Goal: Information Seeking & Learning: Check status

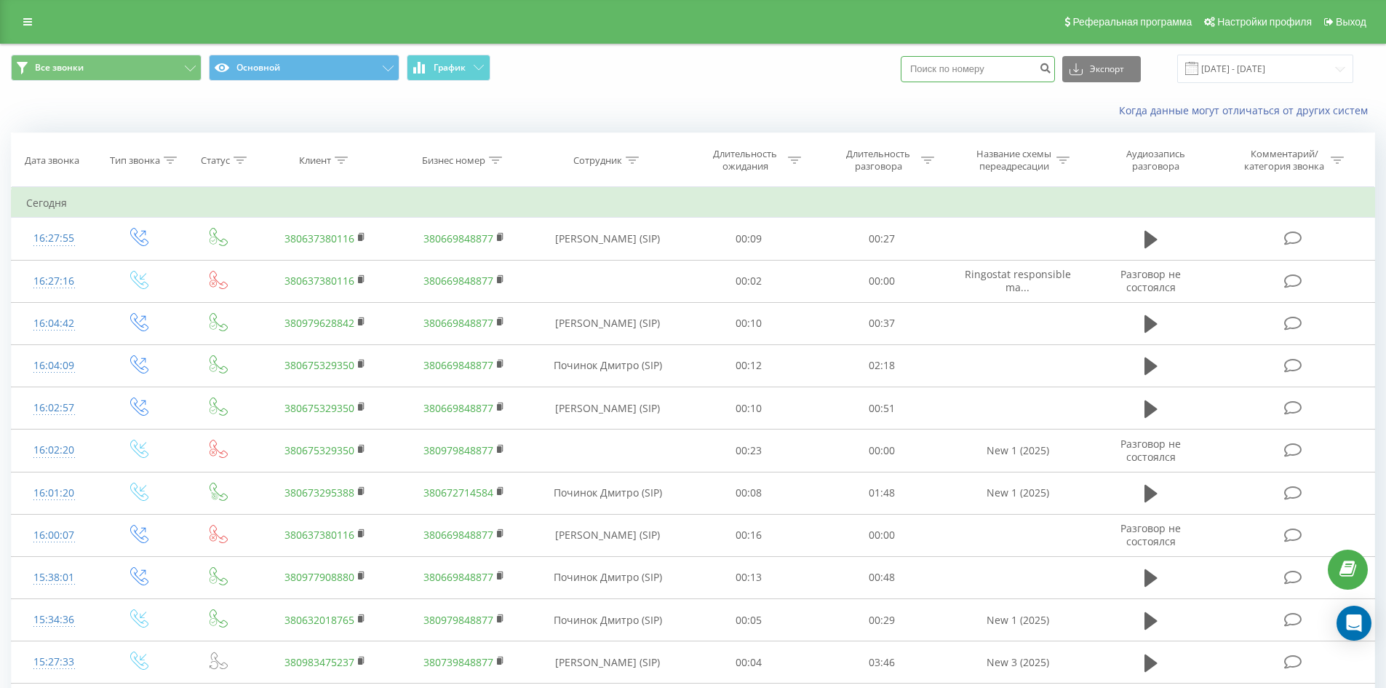
click at [951, 62] on input at bounding box center [978, 69] width 154 height 26
paste input "380673257561"
type input "380673257561"
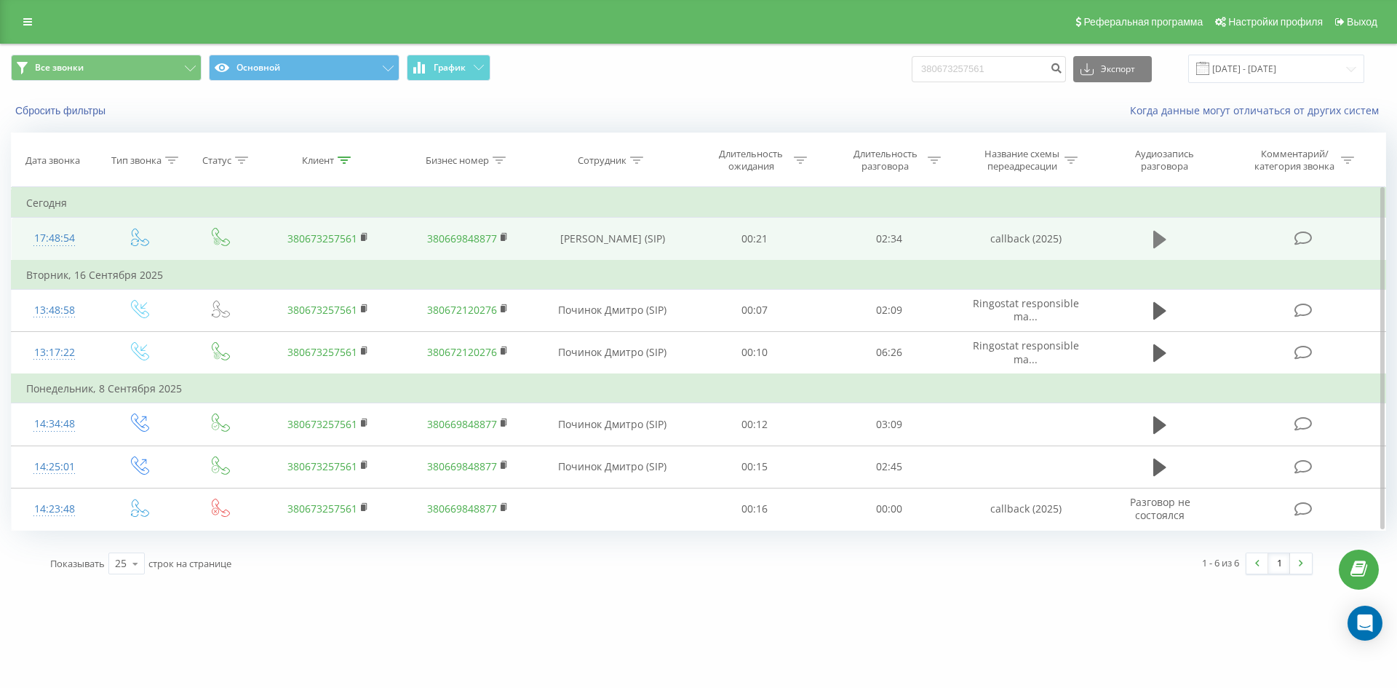
click at [1160, 241] on icon at bounding box center [1159, 239] width 13 height 17
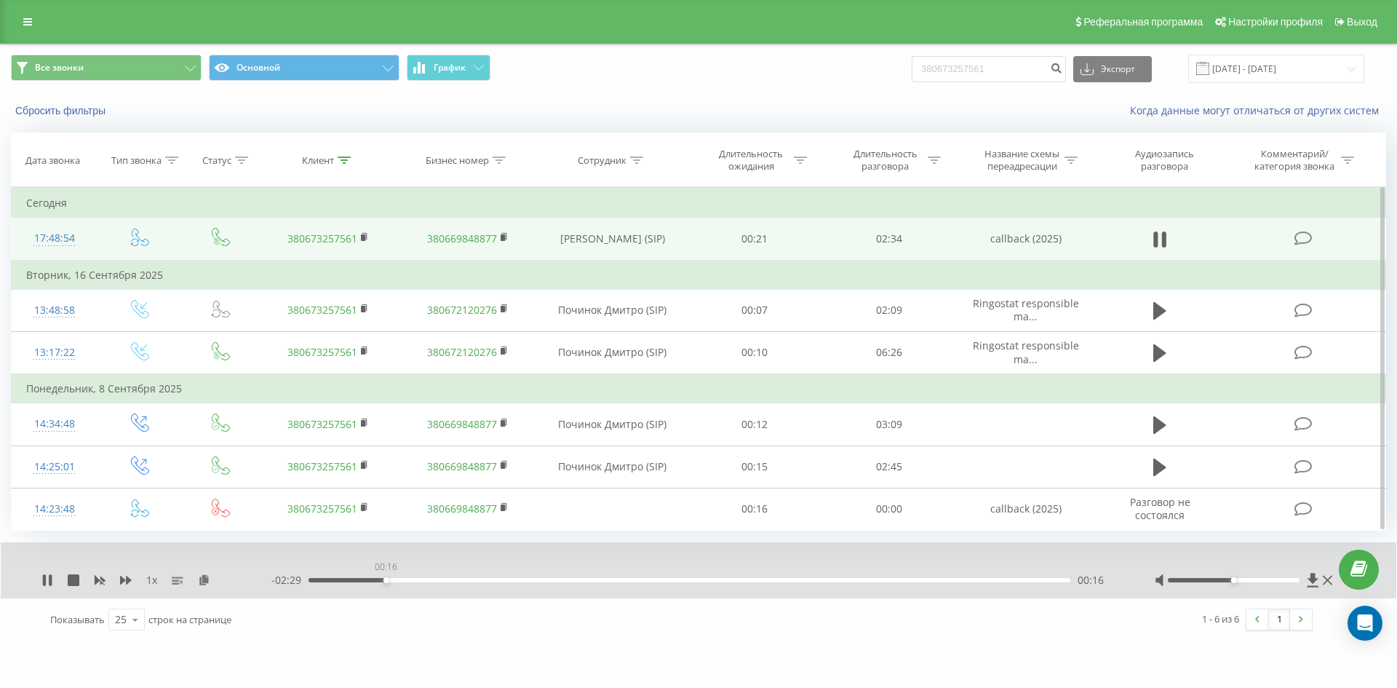
drag, startPoint x: 386, startPoint y: 581, endPoint x: 402, endPoint y: 581, distance: 16.0
click at [389, 581] on div "00:16" at bounding box center [689, 580] width 762 height 4
click at [75, 580] on icon at bounding box center [74, 580] width 12 height 12
click at [44, 108] on button "Сбросить фильтры" at bounding box center [62, 110] width 102 height 13
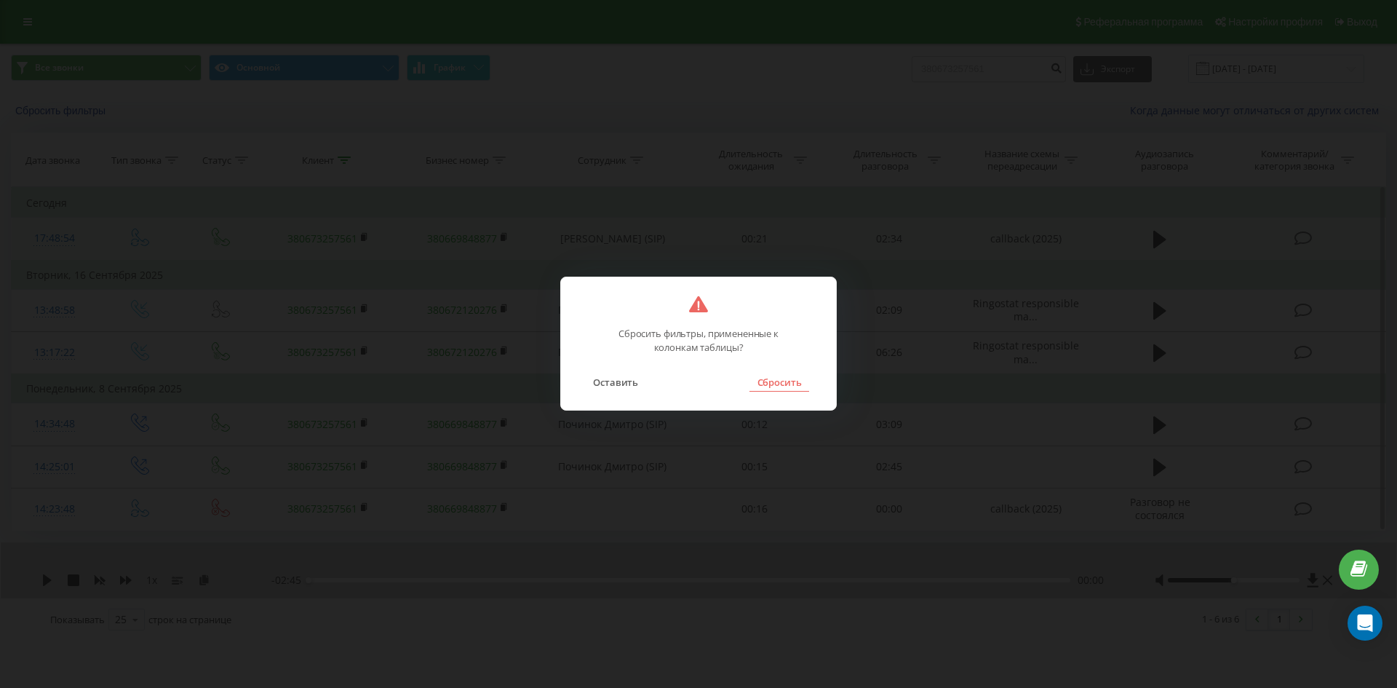
click at [794, 380] on button "Сбросить" at bounding box center [778, 381] width 59 height 19
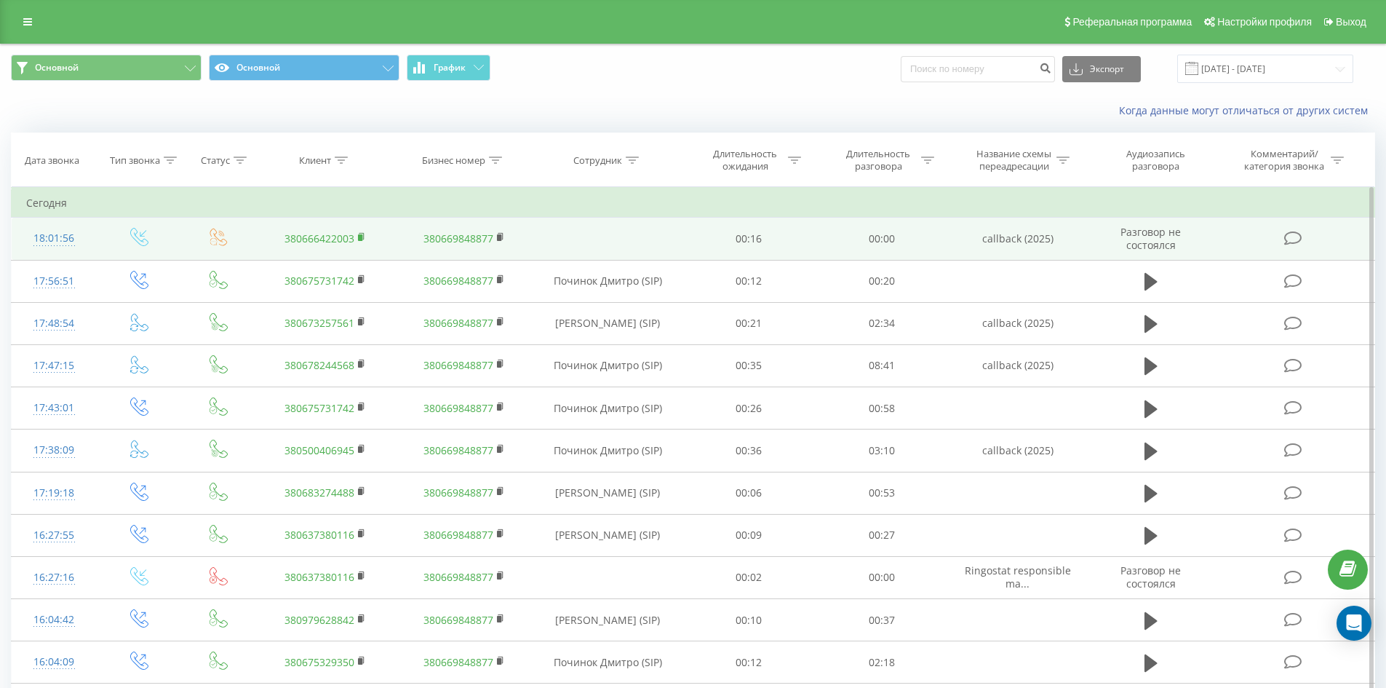
click at [363, 236] on icon at bounding box center [362, 237] width 8 height 10
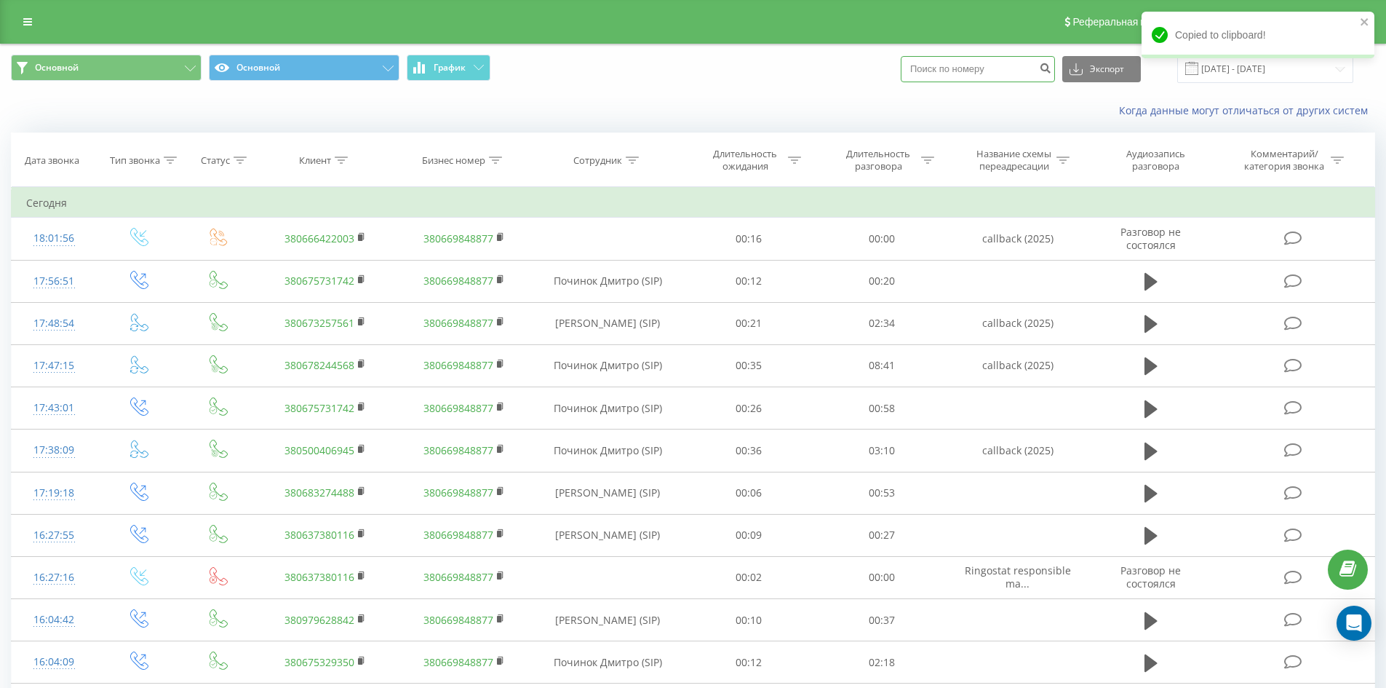
click at [974, 68] on input at bounding box center [978, 69] width 154 height 26
paste input "380666422003"
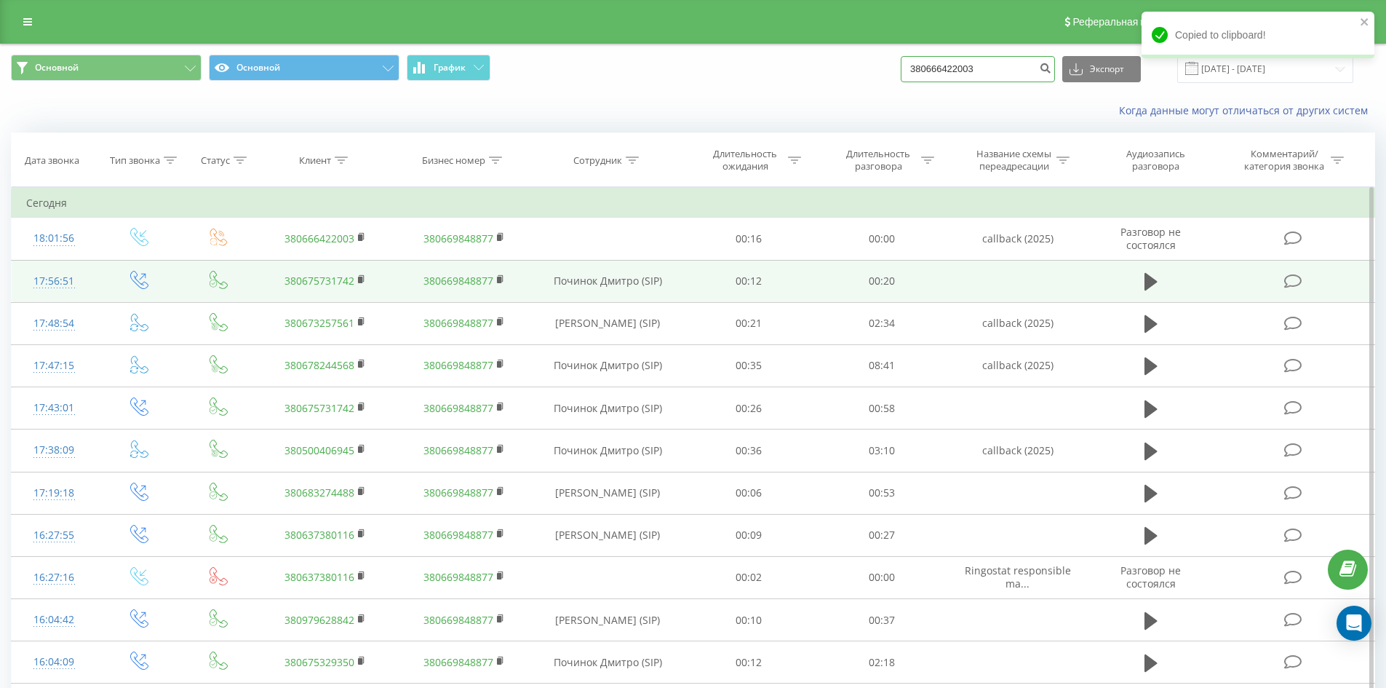
type input "380666422003"
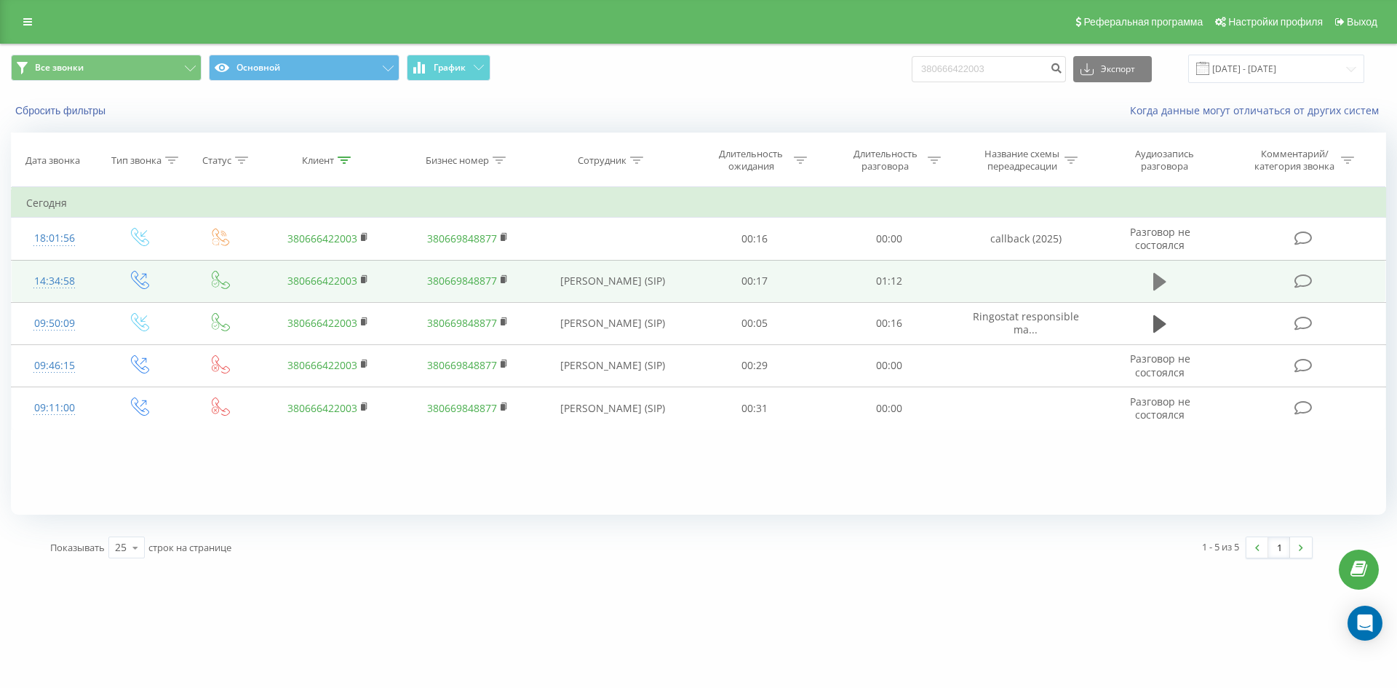
click at [1166, 282] on icon at bounding box center [1159, 281] width 13 height 20
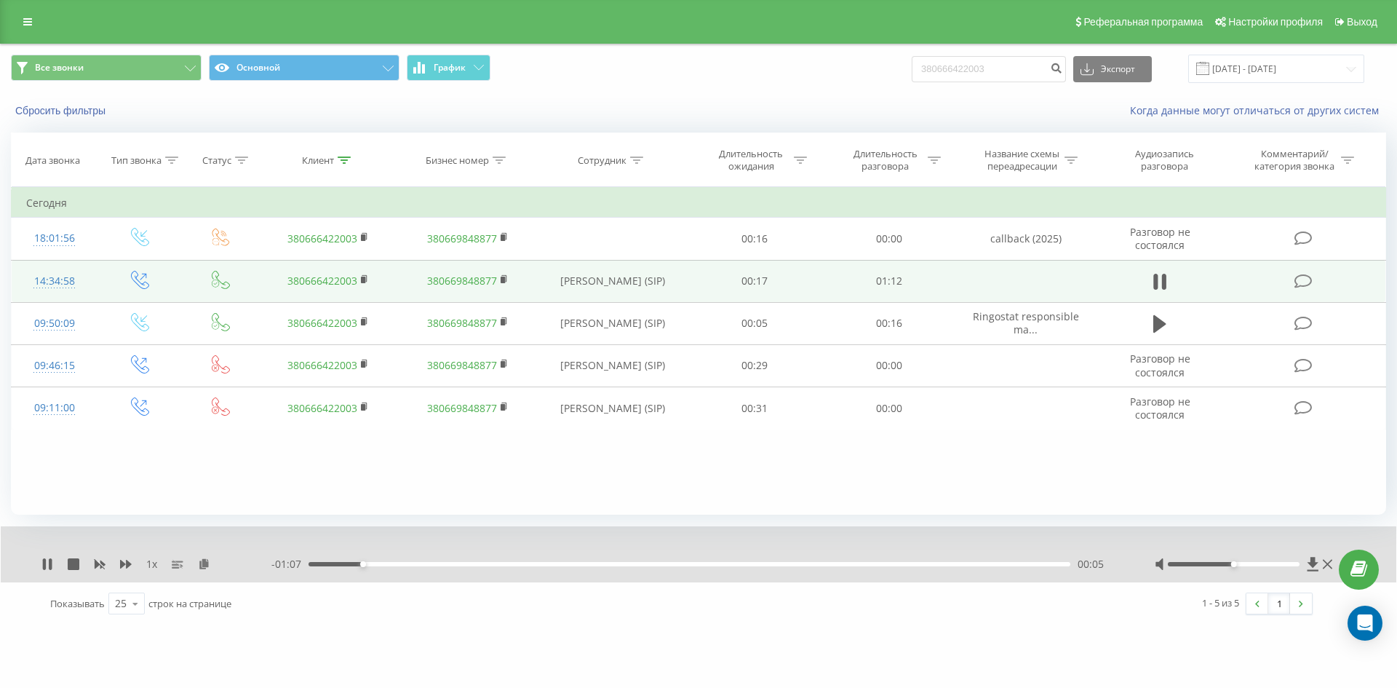
click at [404, 658] on div "seven-systems.com.ua 380666422003 Проекты seven-systems.com.ua Дашборд Центр об…" at bounding box center [698, 344] width 1397 height 688
click at [79, 567] on div "1 x" at bounding box center [156, 564] width 230 height 15
click at [73, 564] on icon at bounding box center [74, 564] width 12 height 12
click at [73, 114] on button "Сбросить фильтры" at bounding box center [62, 110] width 102 height 13
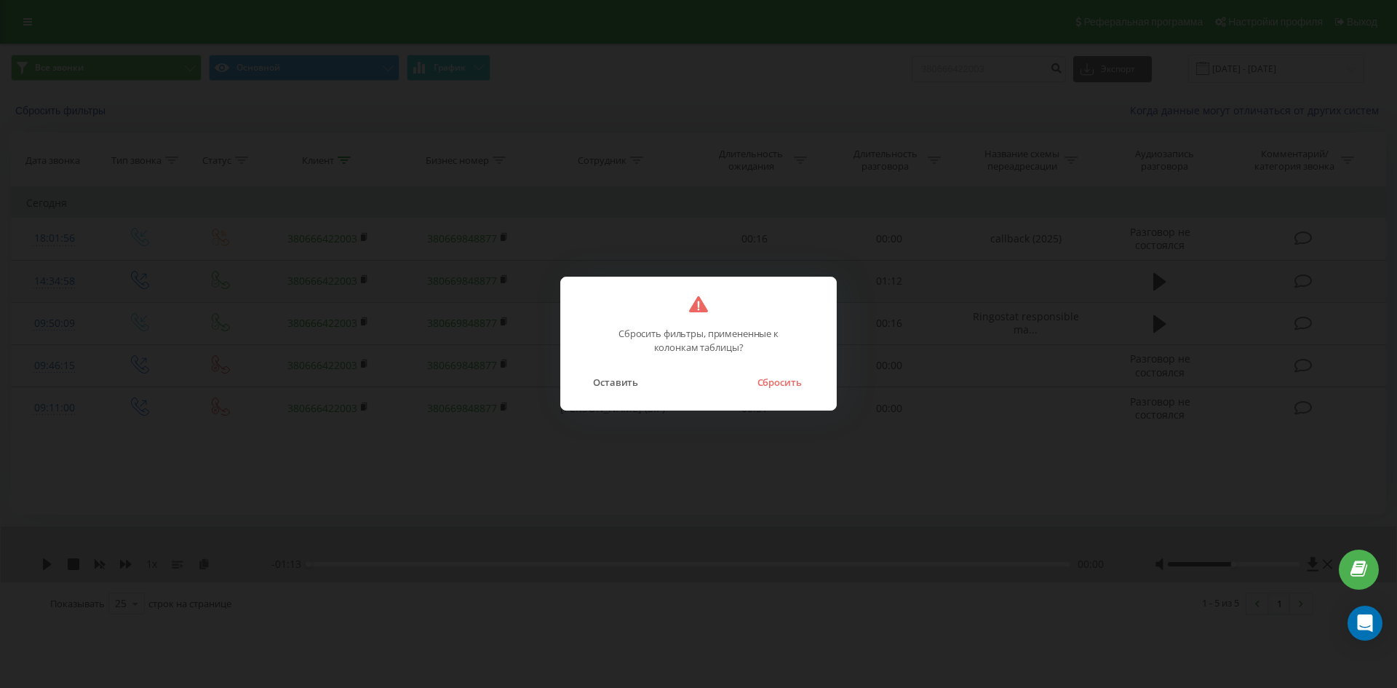
click at [772, 383] on button "Сбросить" at bounding box center [778, 381] width 59 height 19
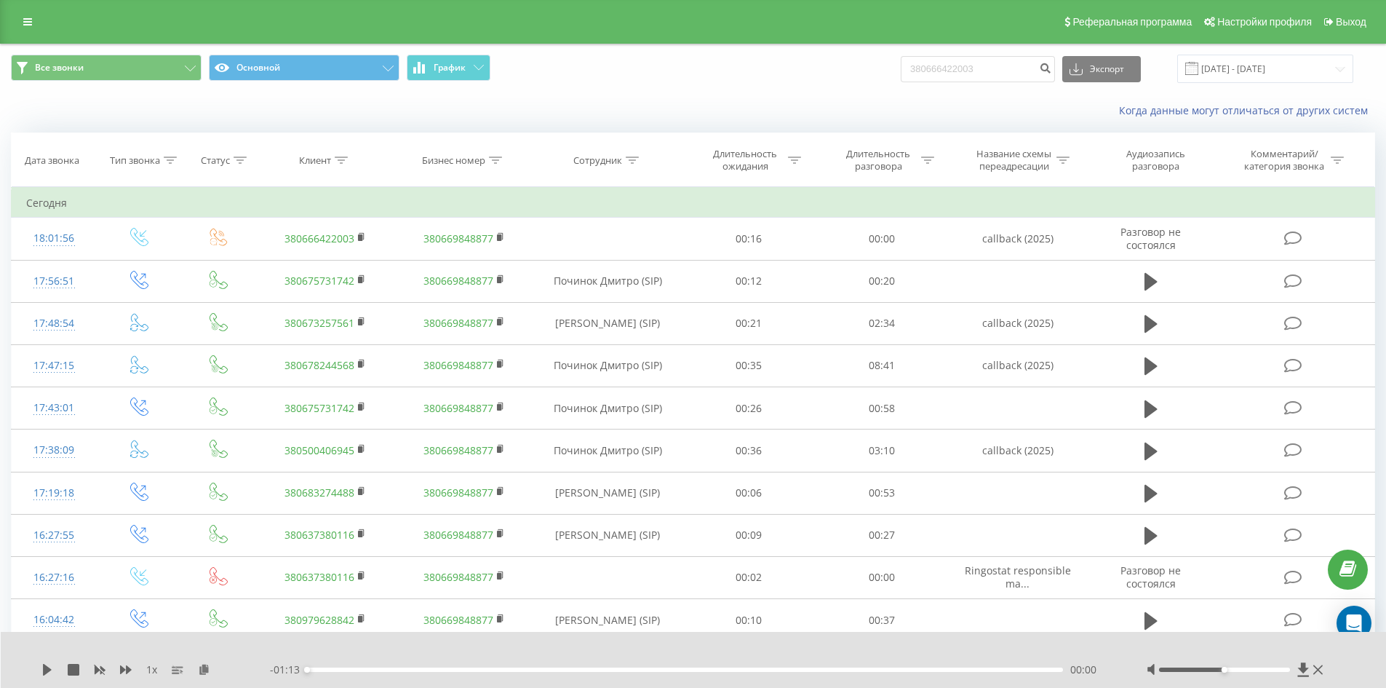
click at [574, 73] on span "Все звонки Основной График" at bounding box center [347, 69] width 672 height 28
